Goal: Find specific page/section: Find specific page/section

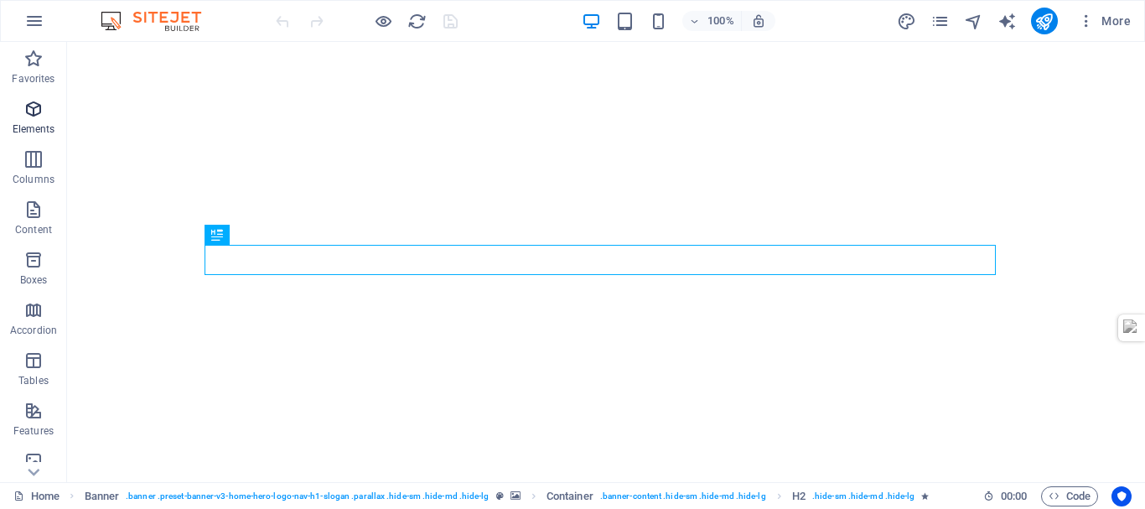
scroll to position [314, 0]
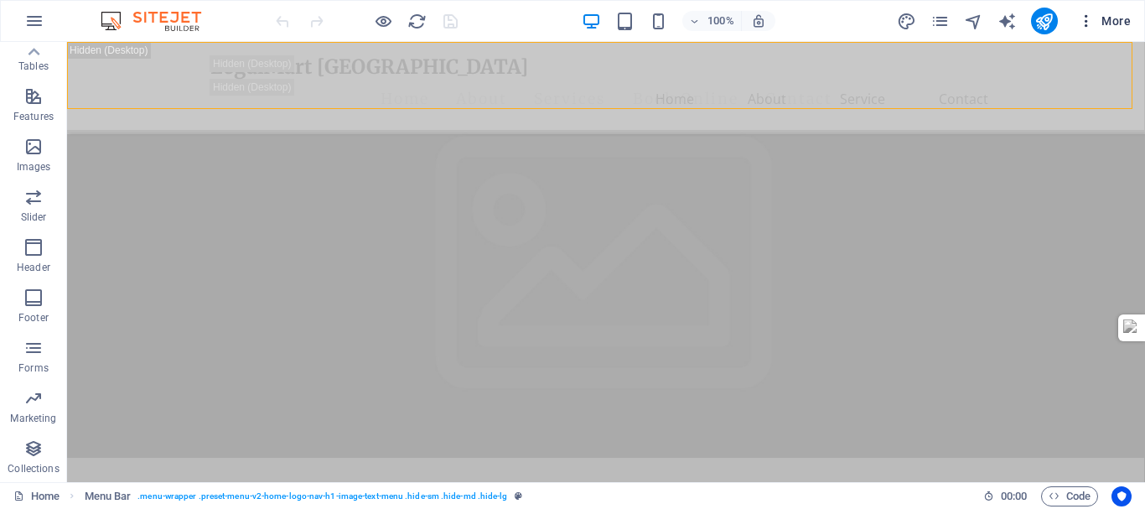
click at [1087, 19] on icon "button" at bounding box center [1086, 21] width 17 height 17
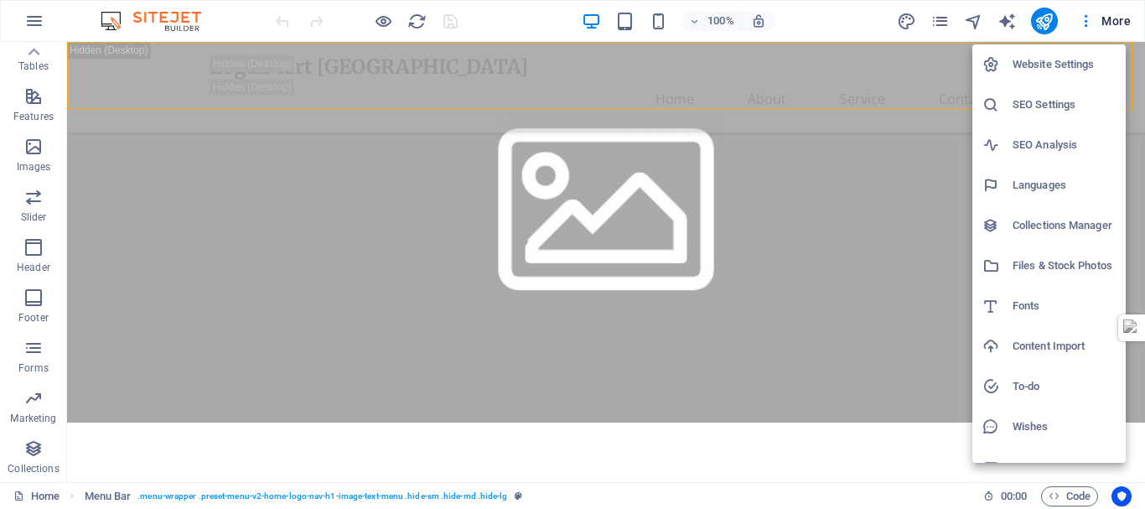
scroll to position [24, 0]
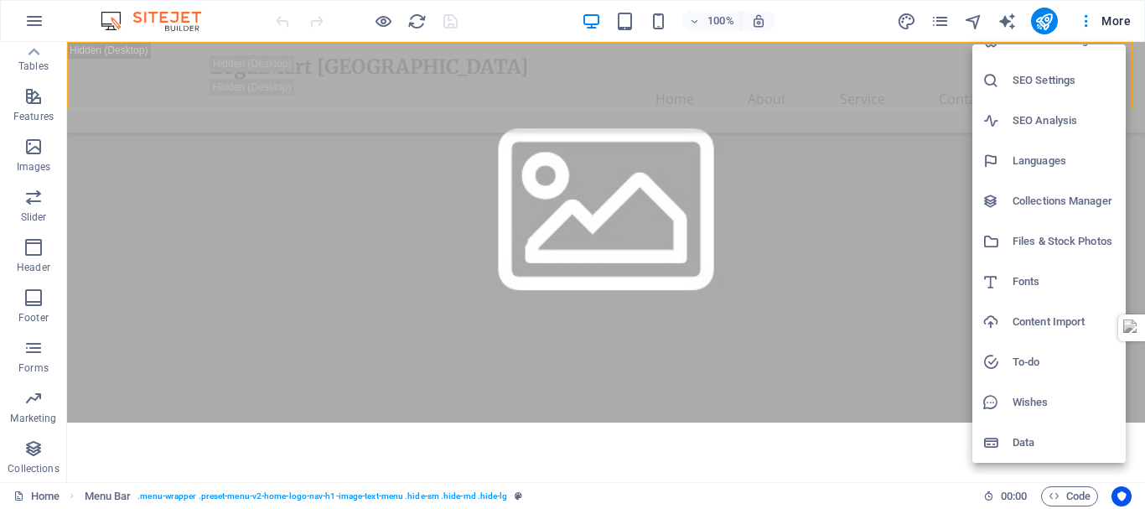
click at [904, 259] on div at bounding box center [572, 254] width 1145 height 509
